Goal: Feedback & Contribution: Leave review/rating

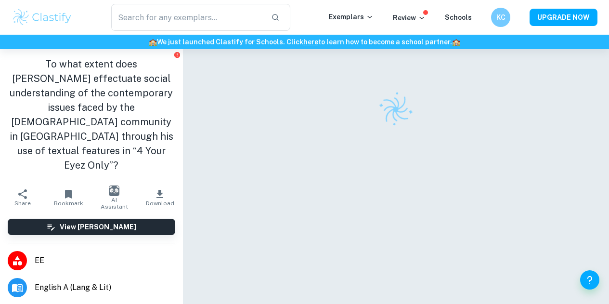
checkbox input "true"
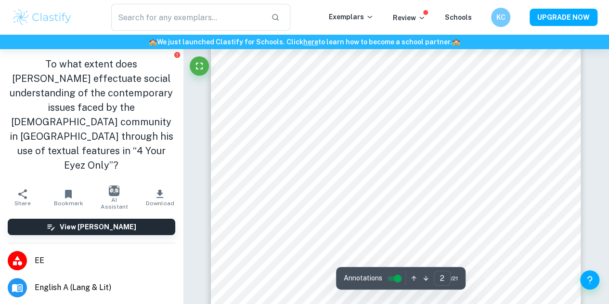
scroll to position [626, 0]
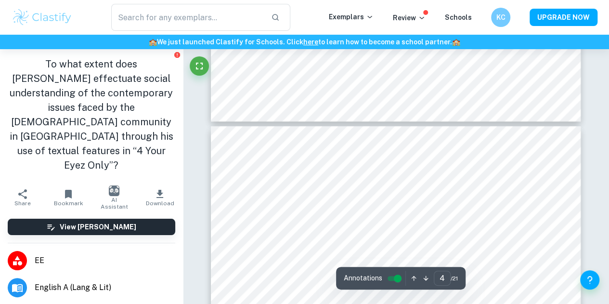
type input "5"
